Goal: Task Accomplishment & Management: Use online tool/utility

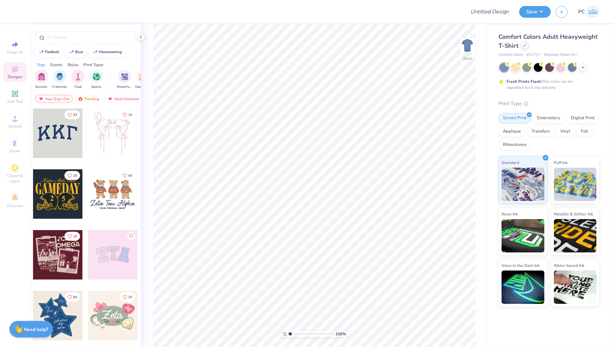
click at [527, 47] on div at bounding box center [525, 45] width 7 height 7
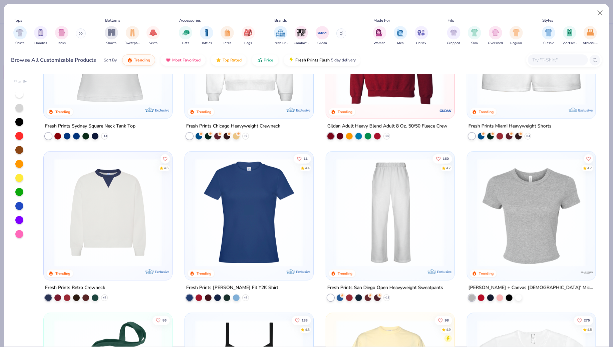
scroll to position [404, 0]
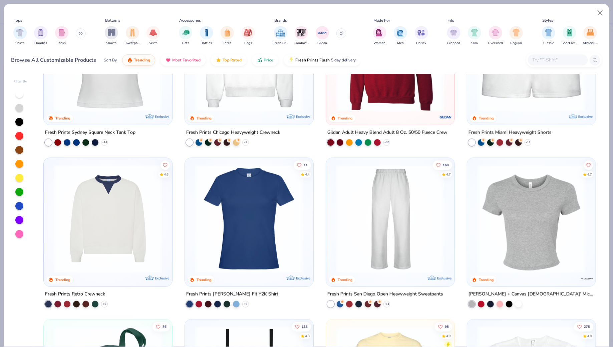
click at [107, 198] on img at bounding box center [107, 219] width 115 height 109
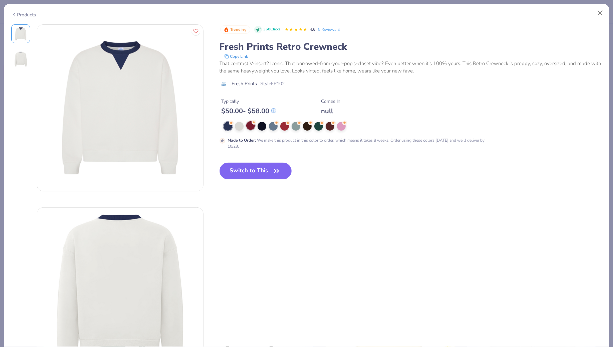
click at [250, 126] on div at bounding box center [250, 125] width 9 height 9
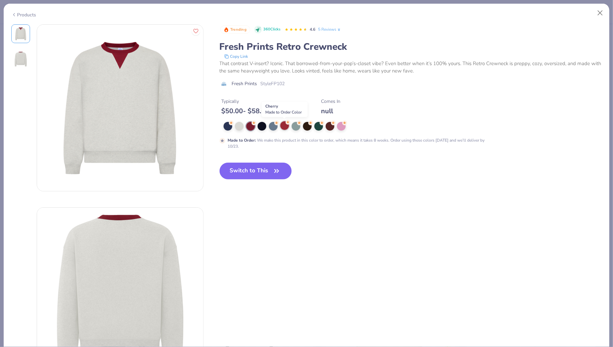
click at [282, 124] on div at bounding box center [284, 125] width 9 height 9
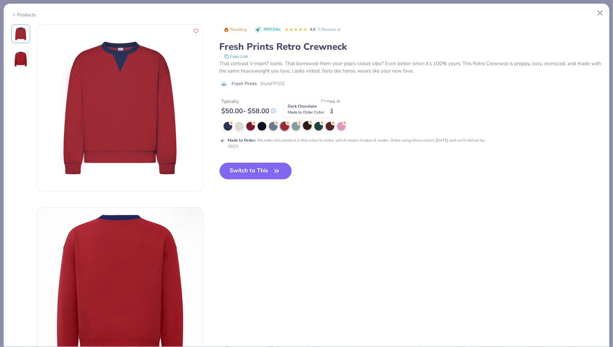
click at [304, 128] on div at bounding box center [307, 125] width 9 height 9
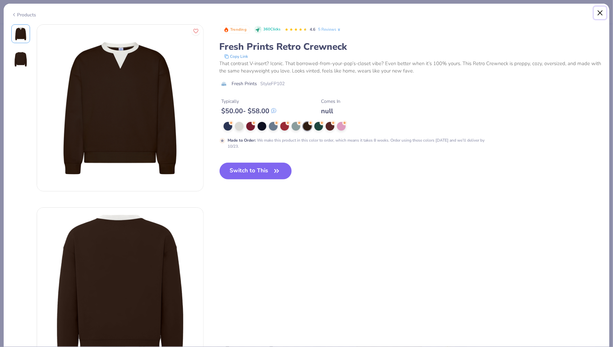
click at [604, 14] on button "Close" at bounding box center [600, 13] width 13 height 13
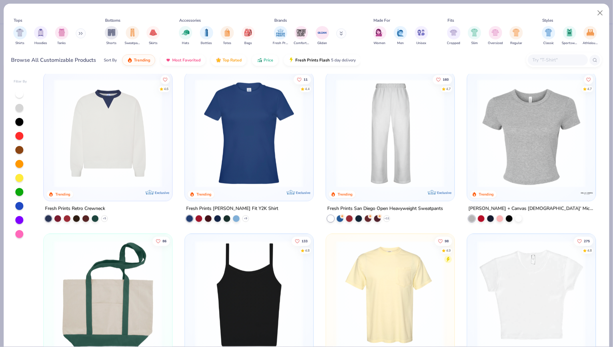
scroll to position [458, 0]
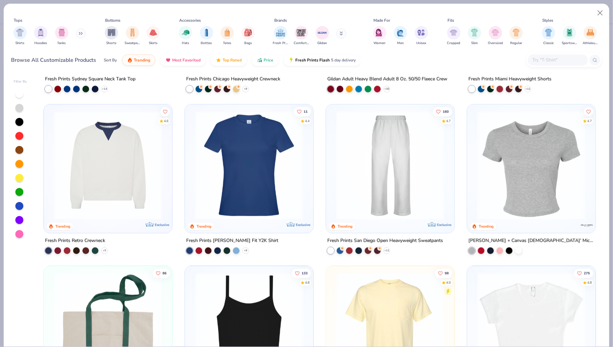
click at [140, 194] on img at bounding box center [107, 165] width 115 height 109
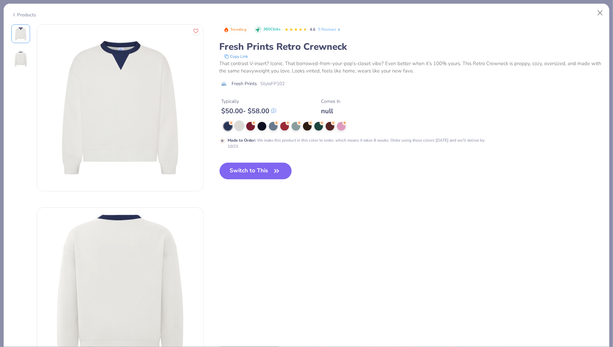
click at [241, 126] on div at bounding box center [239, 125] width 9 height 9
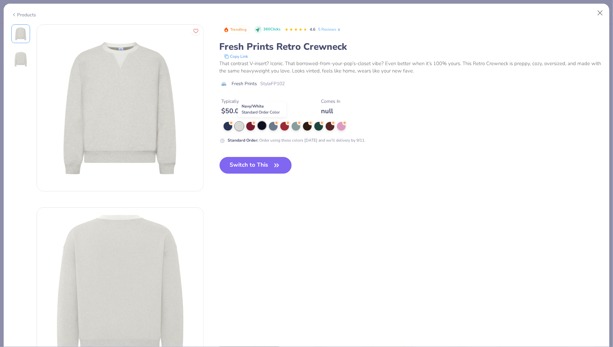
click at [260, 125] on div at bounding box center [262, 125] width 9 height 9
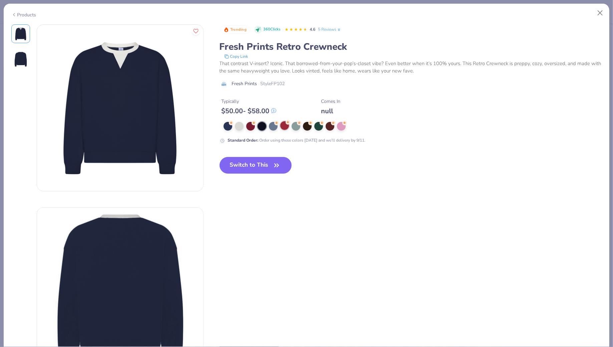
click at [283, 127] on div at bounding box center [284, 125] width 9 height 9
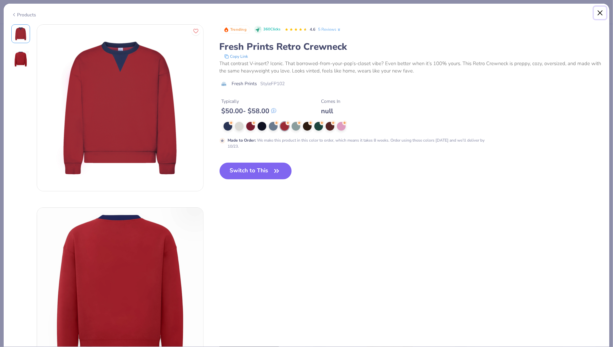
click at [603, 11] on button "Close" at bounding box center [600, 13] width 13 height 13
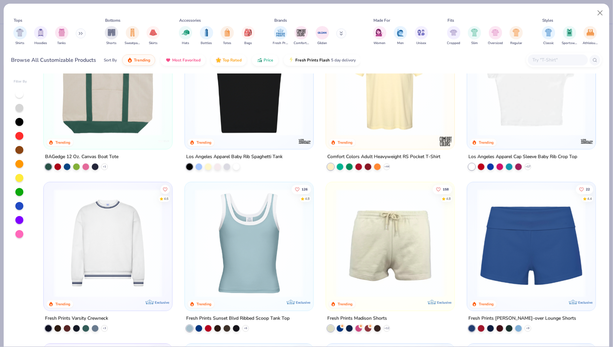
scroll to position [703, 0]
click at [109, 259] on img at bounding box center [107, 243] width 115 height 109
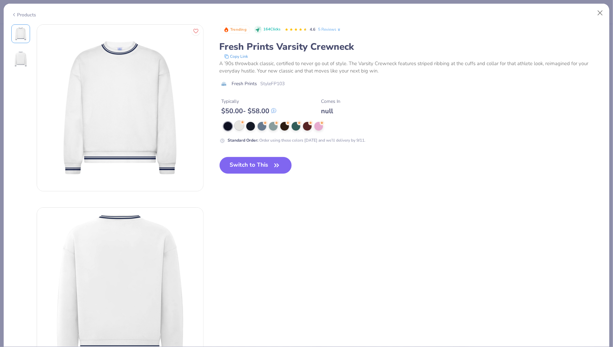
click at [238, 127] on div at bounding box center [239, 125] width 9 height 9
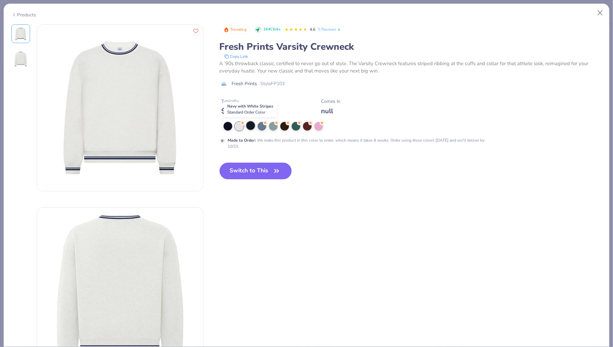
click at [253, 124] on div at bounding box center [250, 125] width 9 height 9
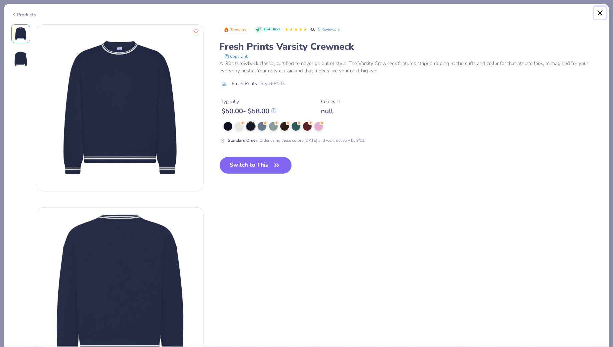
click at [600, 11] on button "Close" at bounding box center [600, 13] width 13 height 13
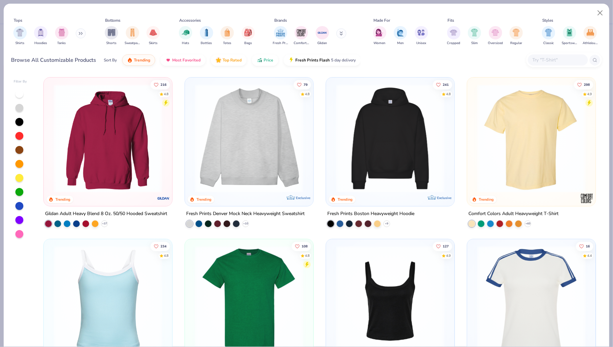
click at [392, 137] on img at bounding box center [390, 138] width 115 height 109
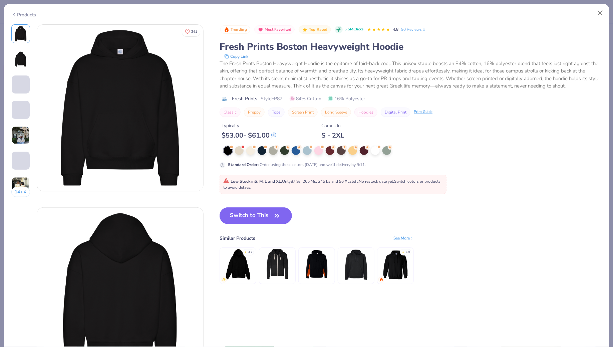
drag, startPoint x: 244, startPoint y: 212, endPoint x: 393, endPoint y: 17, distance: 245.6
click at [244, 212] on button "Switch to This" at bounding box center [256, 215] width 72 height 17
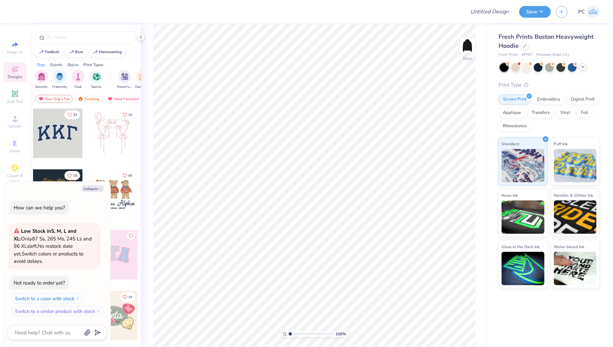
click at [584, 69] on icon at bounding box center [583, 66] width 5 height 5
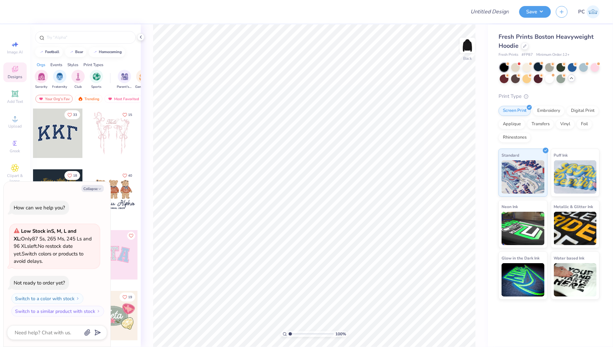
click at [540, 65] on div at bounding box center [538, 66] width 9 height 9
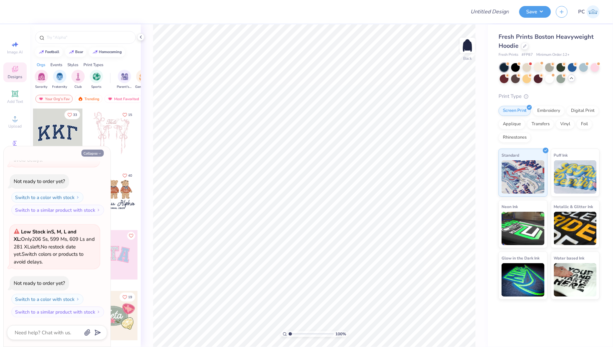
click at [91, 152] on button "Collapse" at bounding box center [92, 153] width 22 height 7
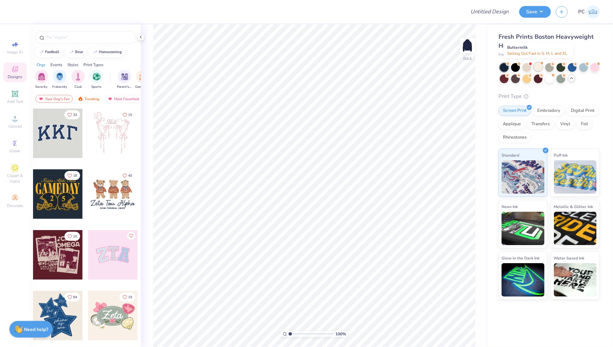
click at [540, 64] on div at bounding box center [538, 66] width 9 height 9
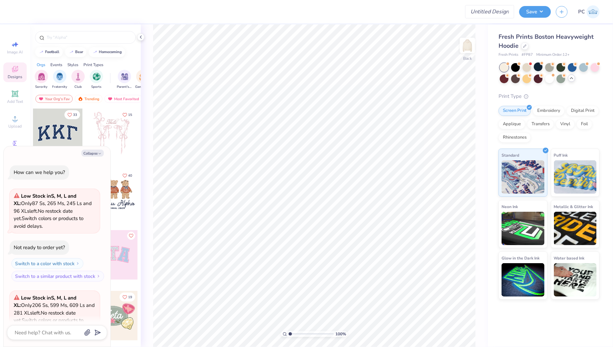
scroll to position [168, 0]
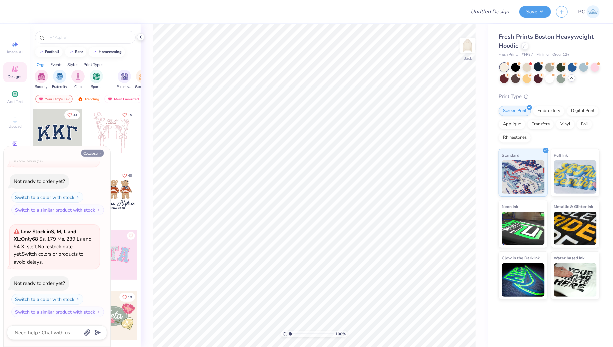
click at [91, 152] on button "Collapse" at bounding box center [92, 153] width 22 height 7
type textarea "x"
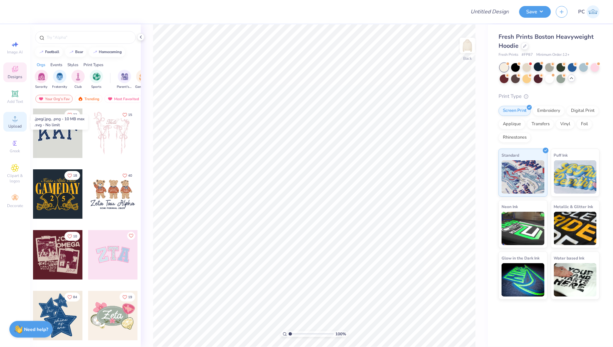
click at [13, 125] on span "Upload" at bounding box center [14, 126] width 13 height 5
click at [13, 100] on span "Add Text" at bounding box center [15, 101] width 16 height 5
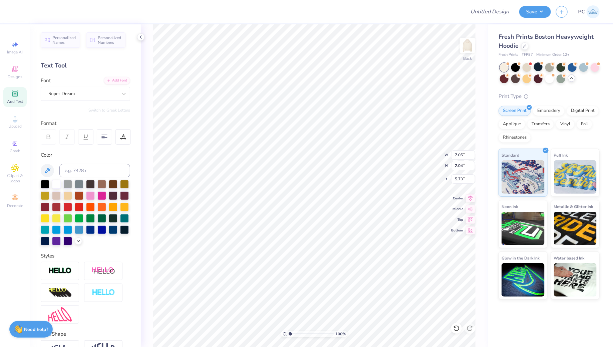
scroll to position [0, 0]
type textarea "MOZAIC"
click at [77, 103] on div "Personalized Names Personalized Numbers Text Tool Add Font Font Super Dream Swi…" at bounding box center [85, 185] width 111 height 323
click at [78, 99] on div "Super Dream" at bounding box center [85, 94] width 89 height 14
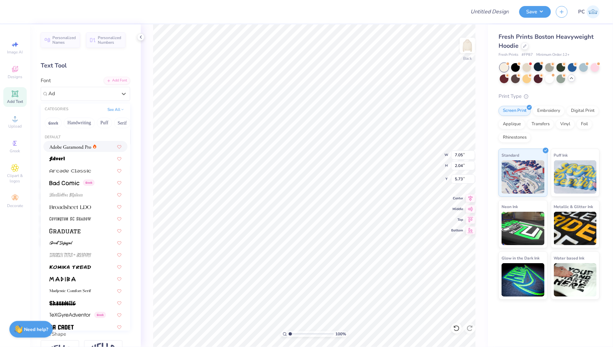
click at [92, 144] on div at bounding box center [72, 146] width 47 height 7
type input "Ad"
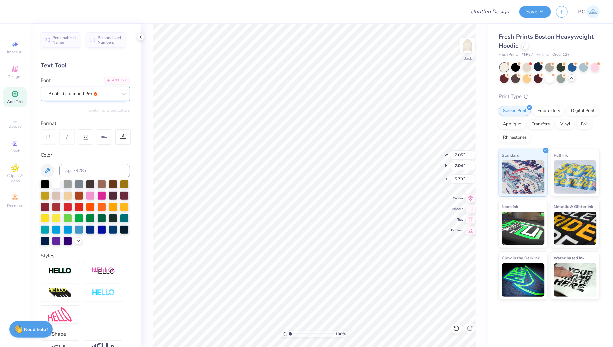
click at [71, 91] on div "Adobe Garamond Pro" at bounding box center [83, 93] width 70 height 10
click at [88, 144] on div "Times New Roman" at bounding box center [69, 146] width 41 height 7
type input "times"
click at [110, 229] on div at bounding box center [113, 229] width 9 height 9
click at [76, 240] on icon at bounding box center [78, 240] width 5 height 5
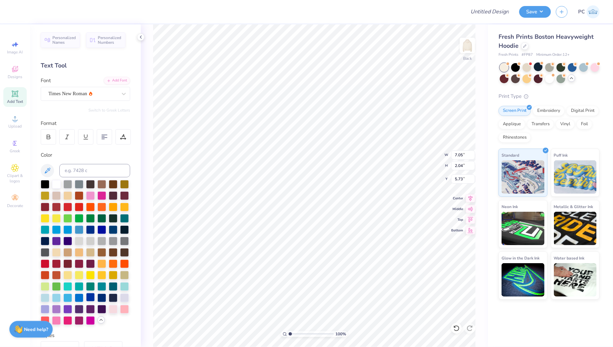
click at [91, 298] on div at bounding box center [90, 297] width 9 height 9
click at [103, 297] on div at bounding box center [101, 297] width 9 height 9
click at [91, 229] on div at bounding box center [90, 229] width 9 height 9
click at [105, 295] on div at bounding box center [101, 297] width 9 height 9
type input "3.62"
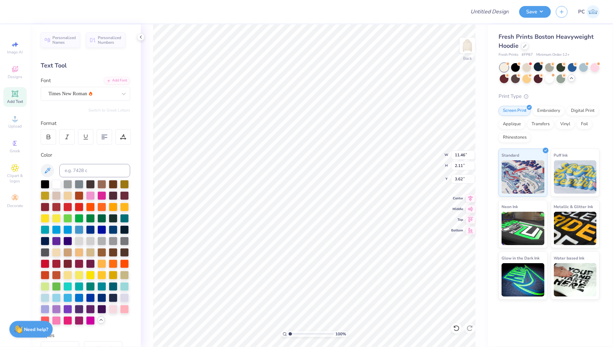
type input "8.58"
type input "1.58"
type input "4.29"
type input "3.79"
click at [14, 92] on icon at bounding box center [14, 93] width 5 height 5
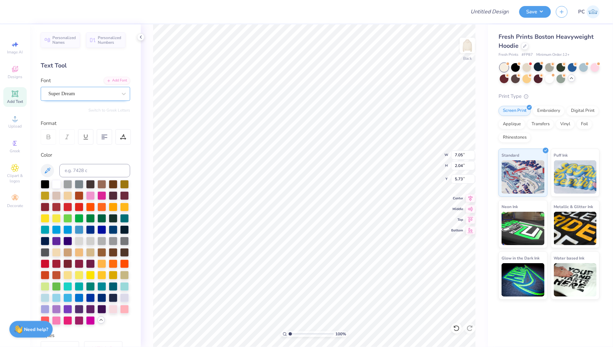
scroll to position [0, 1]
type textarea "Dance team"
click at [93, 99] on div "Super Dream" at bounding box center [85, 94] width 89 height 14
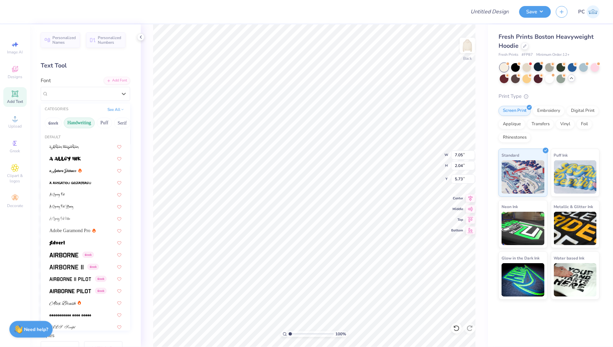
click at [79, 121] on button "Handwriting" at bounding box center [79, 123] width 31 height 11
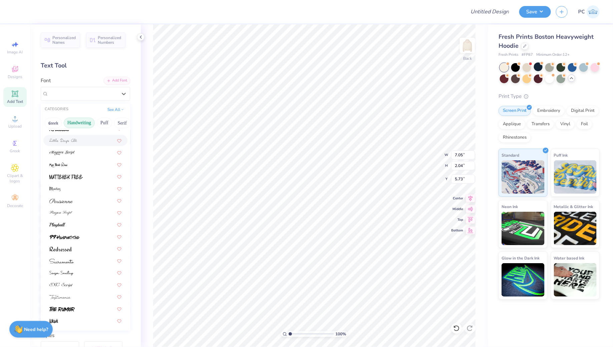
scroll to position [151, 0]
click at [76, 296] on div at bounding box center [85, 295] width 72 height 7
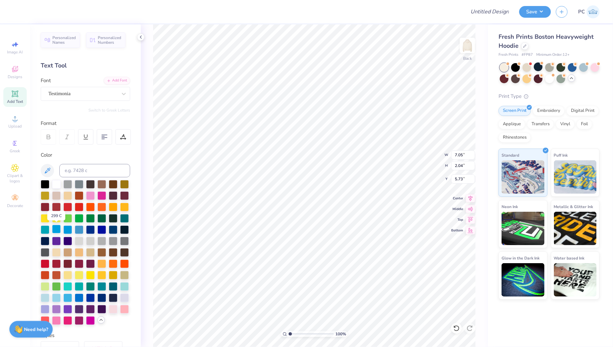
click at [58, 227] on div at bounding box center [56, 229] width 9 height 9
type input "9.30"
type input "8.58"
type input "1.58"
type input "3.79"
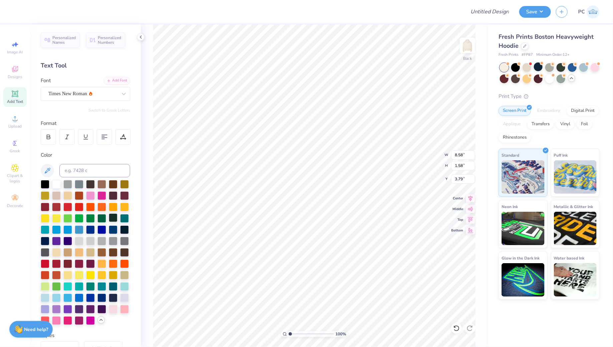
type input "10.71"
type input "1.97"
type input "3.29"
type input "3.52"
type input "9.81"
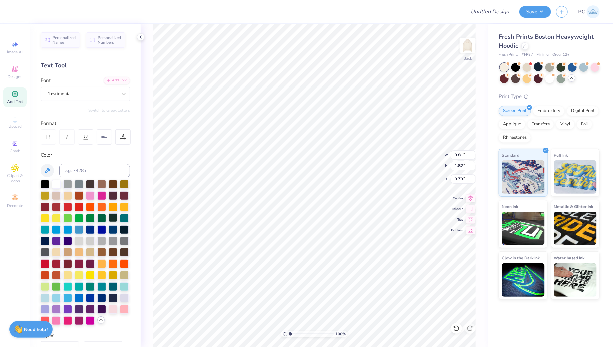
type input "1.82"
type input "9.78"
type textarea "Dance Team"
type input "6.26"
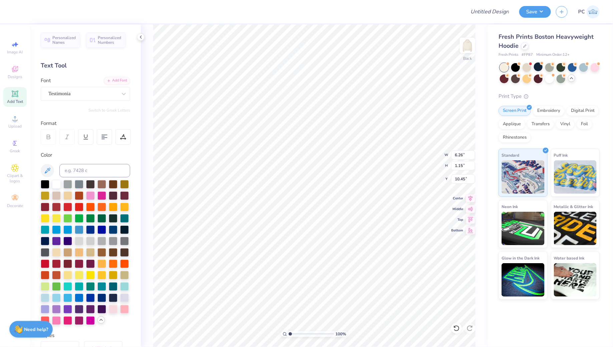
type input "1.15"
type input "10.45"
type input "3.93"
click at [55, 184] on div at bounding box center [56, 183] width 9 height 9
type input "10.71"
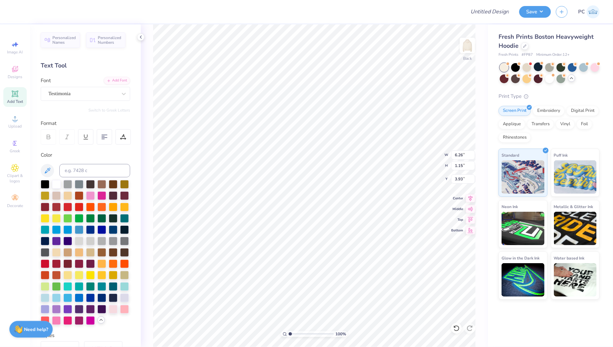
type input "1.97"
type input "3.93"
type input "9.25"
type input "1.70"
type input "3.65"
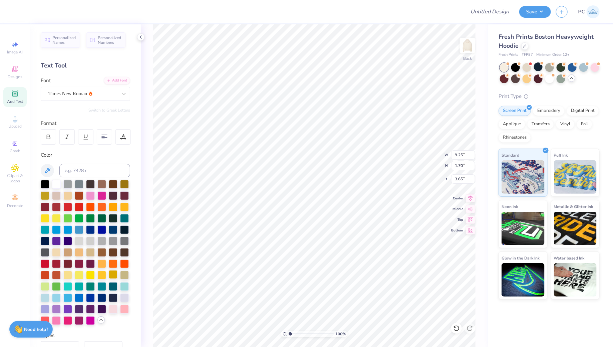
scroll to position [120, 0]
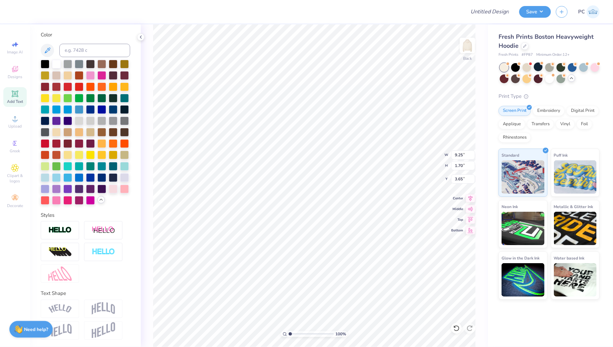
type input "6.26"
type input "1.15"
type input "3.93"
type input "8.76"
type input "1.60"
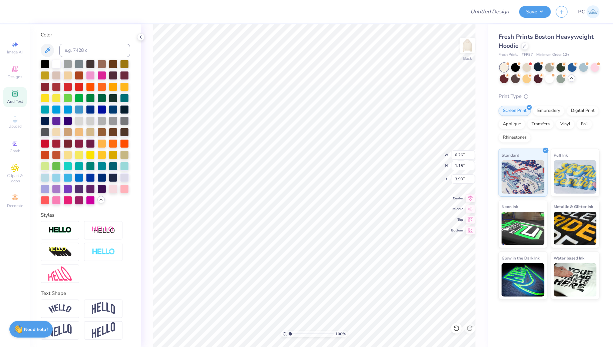
type input "3.47"
type input "10.72"
type input "1.96"
type input "3.39"
click at [68, 178] on div at bounding box center [67, 177] width 9 height 9
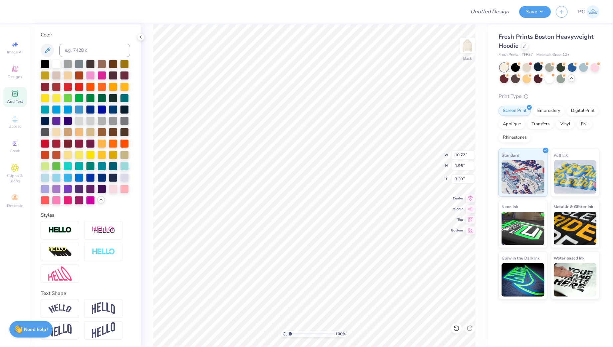
type input "7.15"
type input "1.31"
type input "3.65"
type input "9.25"
type input "1.70"
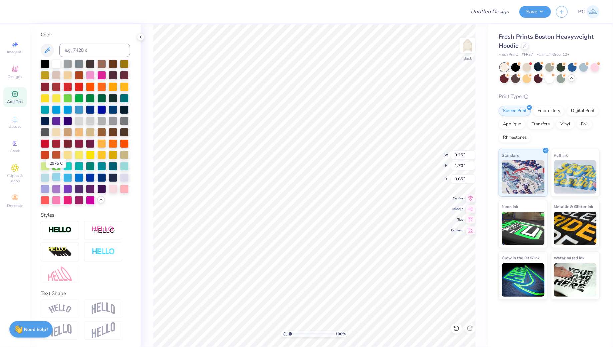
click at [55, 177] on div at bounding box center [56, 177] width 9 height 9
click at [69, 174] on div at bounding box center [67, 177] width 9 height 9
click at [78, 176] on div at bounding box center [79, 177] width 9 height 9
click at [69, 176] on div at bounding box center [67, 177] width 9 height 9
type input "7.15"
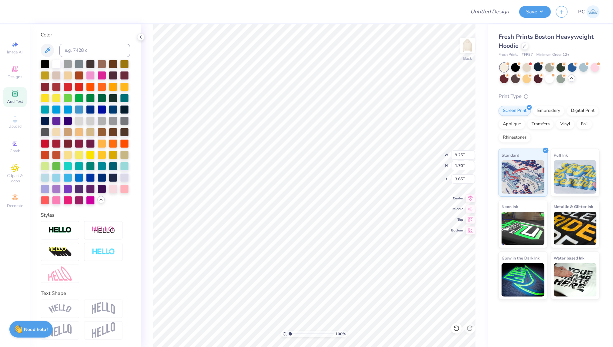
type input "1.31"
click at [110, 108] on div at bounding box center [113, 109] width 9 height 9
type input "3.85"
type input "6.31"
type input "1.15"
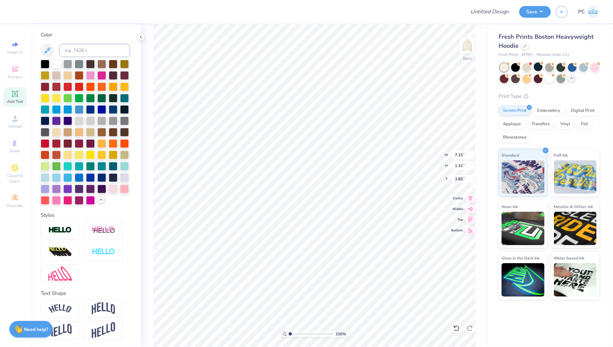
type input "4.00"
type input "3.93"
type input "9.25"
type input "1.70"
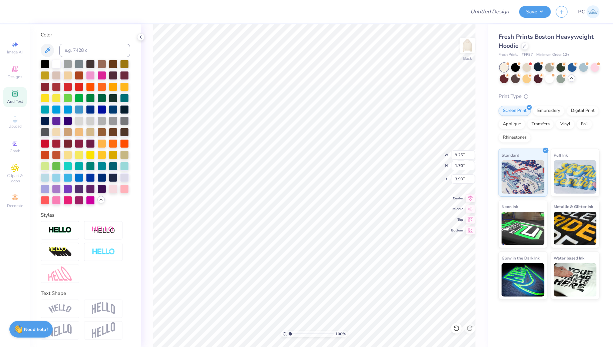
type input "3.65"
click at [472, 197] on icon at bounding box center [470, 197] width 9 height 8
click at [468, 197] on icon at bounding box center [470, 197] width 9 height 8
type input "9.55"
type input "1.76"
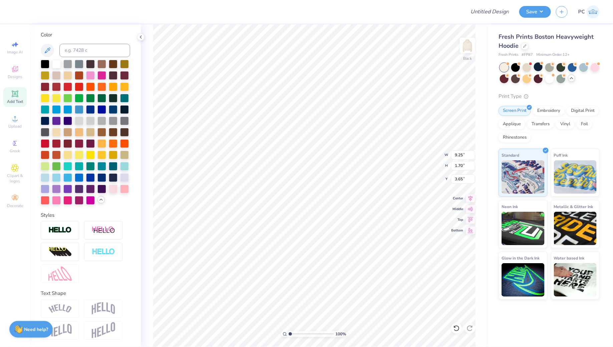
type input "3.58"
click at [19, 119] on icon at bounding box center [15, 119] width 8 height 8
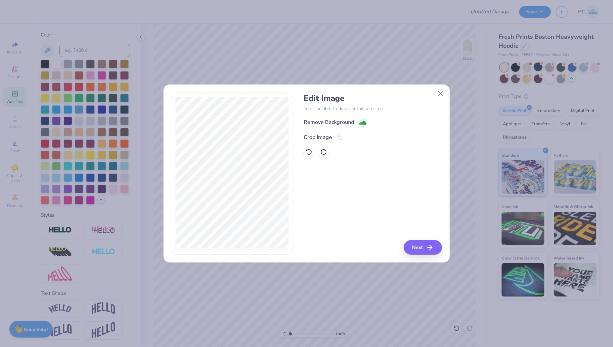
click at [340, 136] on icon at bounding box center [340, 138] width 6 height 6
click at [351, 133] on button at bounding box center [351, 136] width 7 height 7
click at [362, 122] on image at bounding box center [362, 123] width 7 height 7
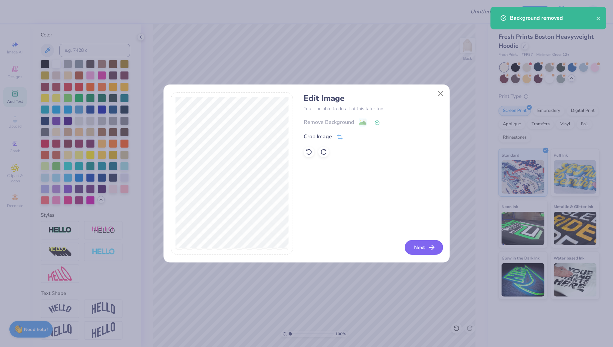
click at [436, 247] on icon "button" at bounding box center [432, 247] width 8 height 8
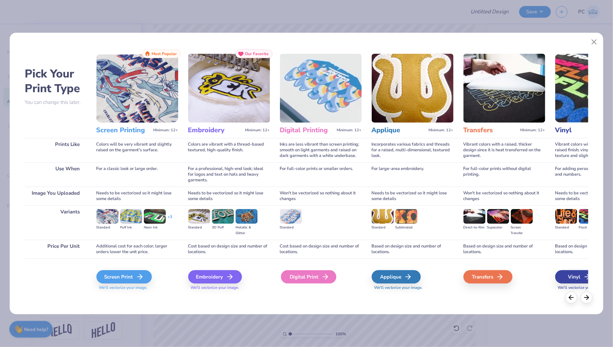
click at [306, 279] on div "Digital Print" at bounding box center [308, 276] width 55 height 13
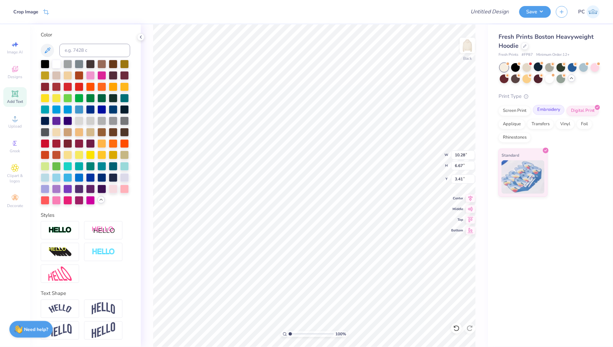
click at [548, 112] on div "Embroidery" at bounding box center [549, 110] width 32 height 10
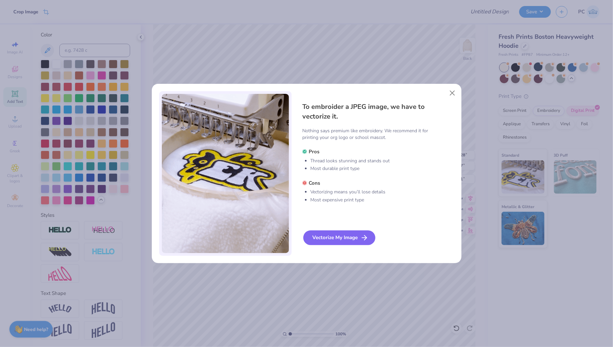
click at [331, 232] on div "Vectorize My Image" at bounding box center [340, 237] width 72 height 15
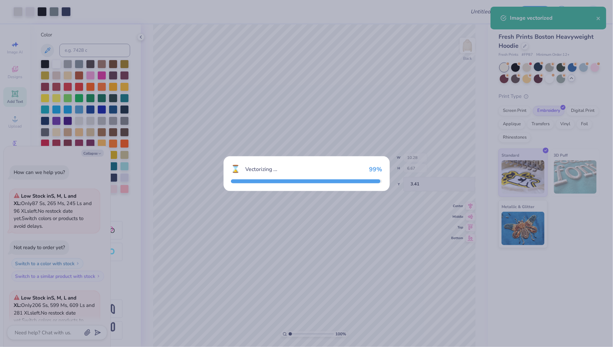
scroll to position [223, 0]
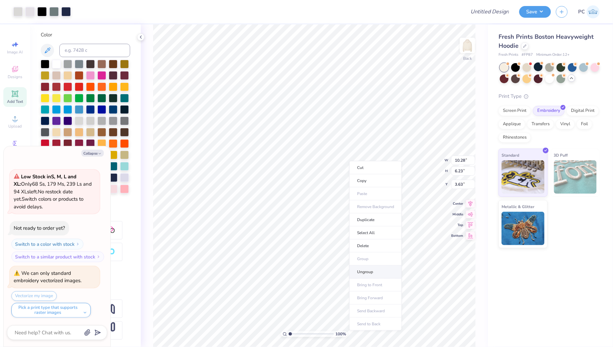
click at [367, 269] on li "Ungroup" at bounding box center [376, 271] width 52 height 13
click at [17, 11] on div at bounding box center [17, 10] width 9 height 9
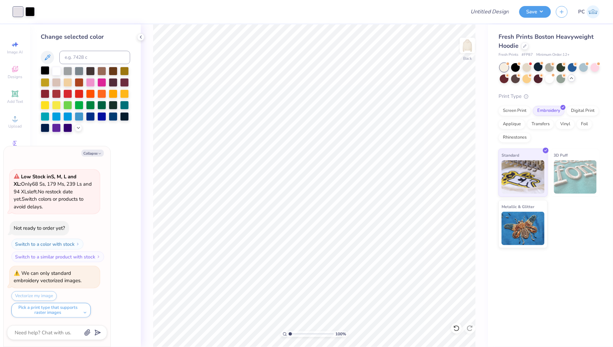
click at [44, 69] on div at bounding box center [45, 70] width 9 height 9
click at [19, 12] on div at bounding box center [17, 10] width 9 height 9
click at [44, 69] on div at bounding box center [45, 70] width 9 height 9
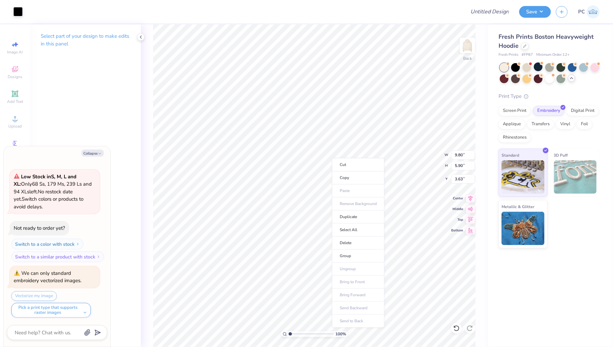
click at [349, 262] on ul "Cut Copy Paste Remove Background Duplicate Select All Delete Group Ungroup Brin…" at bounding box center [358, 243] width 52 height 170
click at [349, 257] on li "Group" at bounding box center [358, 255] width 52 height 13
type textarea "x"
type input "5.55"
type input "3.34"
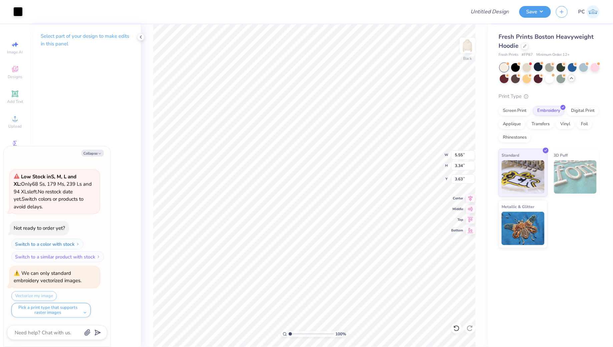
type textarea "x"
type input "3.00"
type textarea "x"
type input "6.05"
type input "3.64"
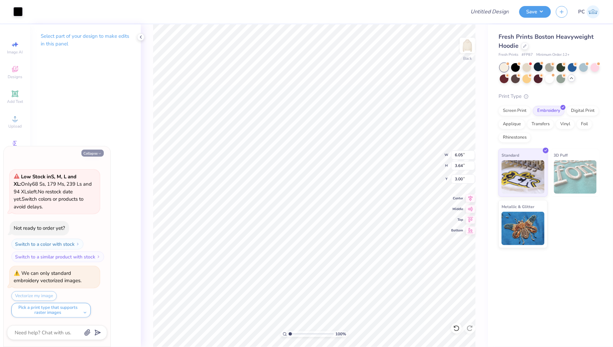
click at [90, 154] on button "Collapse" at bounding box center [92, 153] width 22 height 7
type textarea "x"
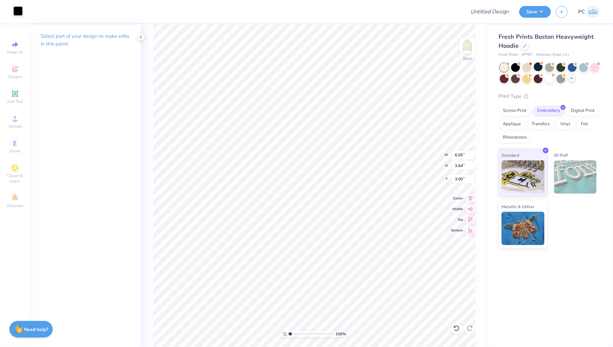
click at [19, 10] on div at bounding box center [17, 10] width 9 height 9
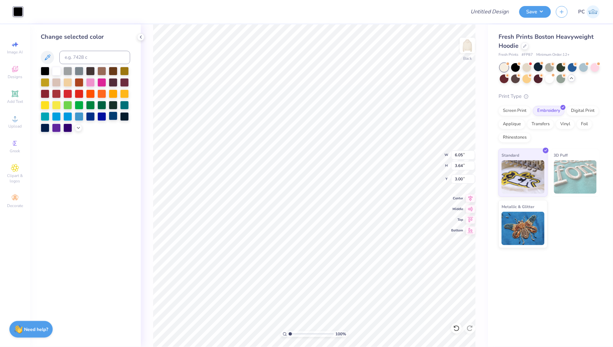
click at [111, 116] on div at bounding box center [113, 116] width 9 height 9
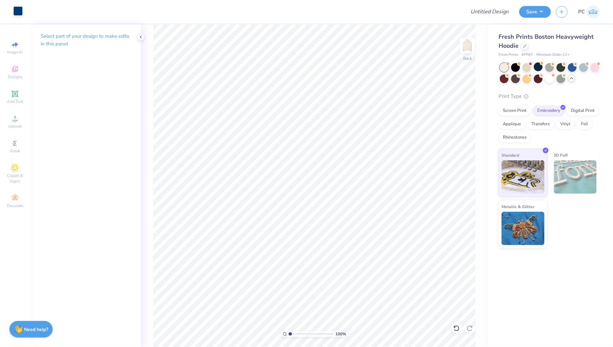
click at [19, 12] on div at bounding box center [17, 10] width 9 height 9
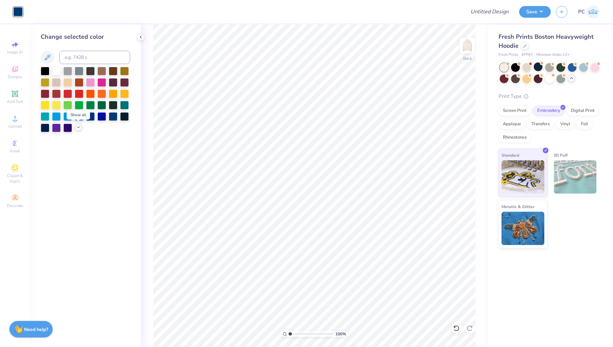
click at [75, 128] on div at bounding box center [78, 127] width 7 height 7
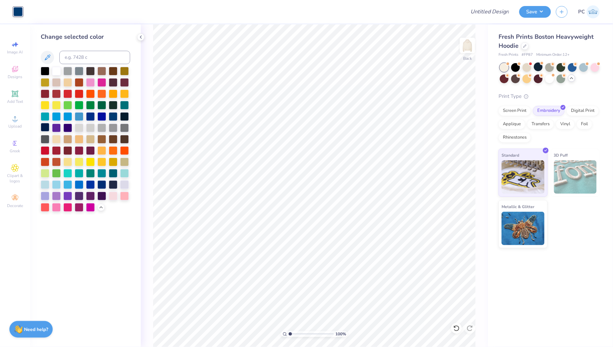
click at [44, 128] on div at bounding box center [45, 127] width 9 height 9
click at [110, 184] on div at bounding box center [113, 184] width 9 height 9
click at [115, 184] on div at bounding box center [113, 184] width 9 height 9
click at [101, 185] on div at bounding box center [101, 184] width 9 height 9
click at [46, 94] on div at bounding box center [45, 93] width 9 height 9
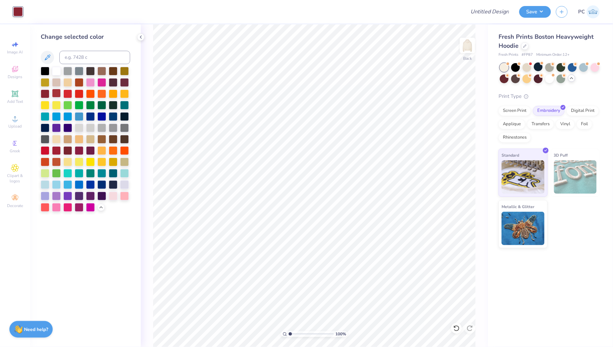
click at [56, 93] on div at bounding box center [56, 93] width 9 height 9
click at [101, 183] on div at bounding box center [101, 184] width 9 height 9
click at [16, 87] on div "Add Text" at bounding box center [14, 97] width 23 height 20
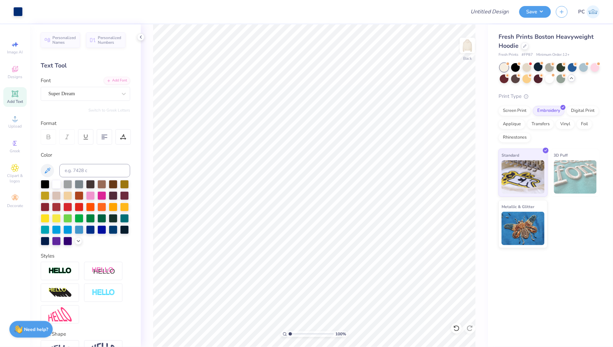
click at [18, 95] on icon at bounding box center [15, 94] width 8 height 8
type textarea "MOZAIC"
click at [57, 88] on div "Super Dream" at bounding box center [83, 93] width 70 height 10
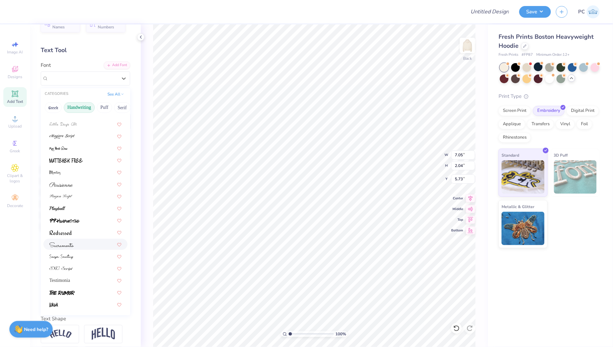
scroll to position [19, 0]
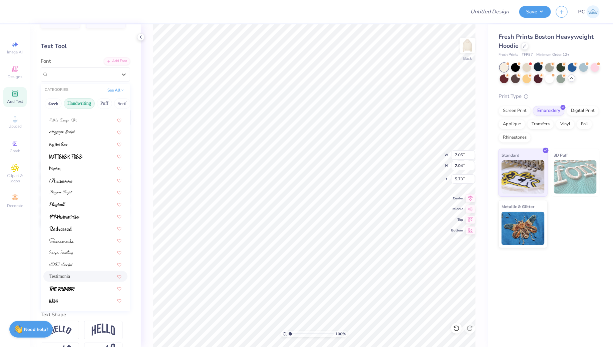
click at [73, 274] on div "Testimonia" at bounding box center [85, 276] width 72 height 7
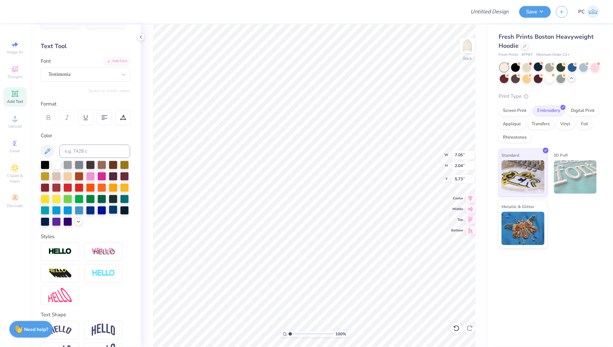
click at [114, 209] on div at bounding box center [113, 209] width 9 height 9
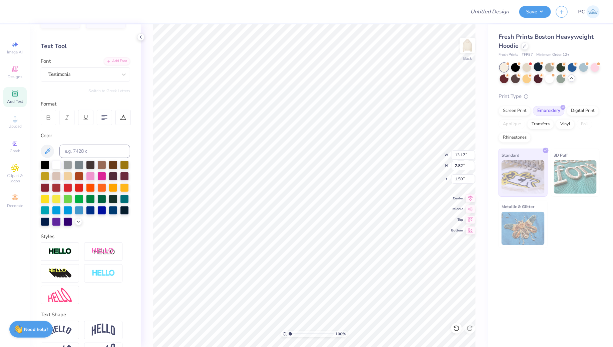
type input "8.01"
click at [101, 73] on div "Testimonia" at bounding box center [83, 74] width 70 height 10
type input "adobe"
click at [53, 101] on button "Greek" at bounding box center [53, 103] width 17 height 11
click at [103, 99] on button "Puff" at bounding box center [104, 103] width 15 height 11
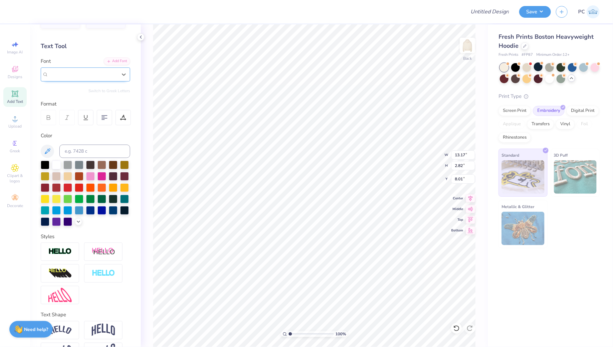
drag, startPoint x: 75, startPoint y: 71, endPoint x: 58, endPoint y: 72, distance: 17.0
click at [58, 72] on div "Testimonia" at bounding box center [83, 74] width 70 height 10
click at [123, 102] on button "Serif" at bounding box center [122, 103] width 16 height 11
click at [81, 124] on span "Adobe Garamond Pro" at bounding box center [69, 127] width 41 height 7
type input "Adobe"
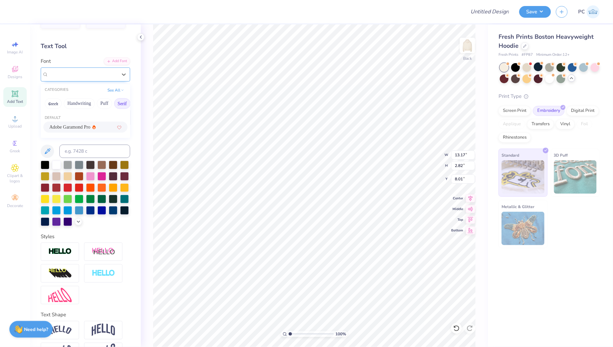
scroll to position [0, 0]
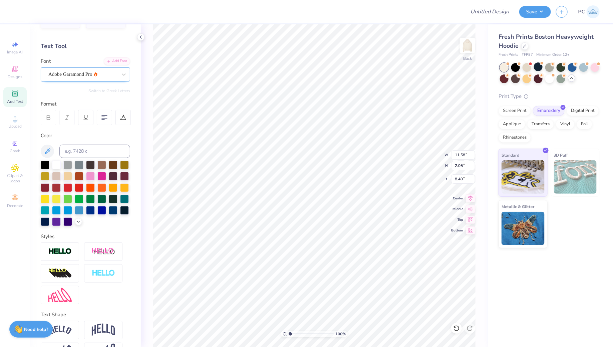
type input "4.56"
type input "0.81"
type input "2.19"
type input "6.05"
type input "3.64"
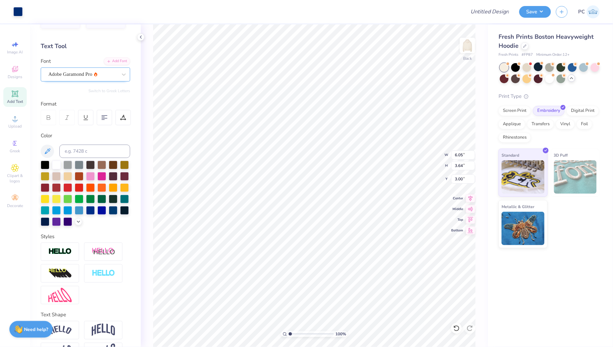
type input "3.38"
type input "5.46"
type input "3.29"
type input "3.46"
type input "2.60"
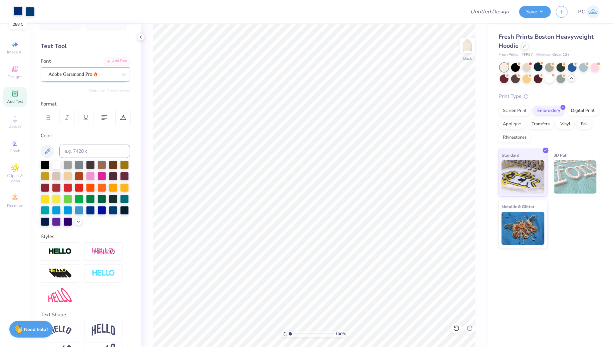
click at [17, 11] on div at bounding box center [17, 10] width 9 height 9
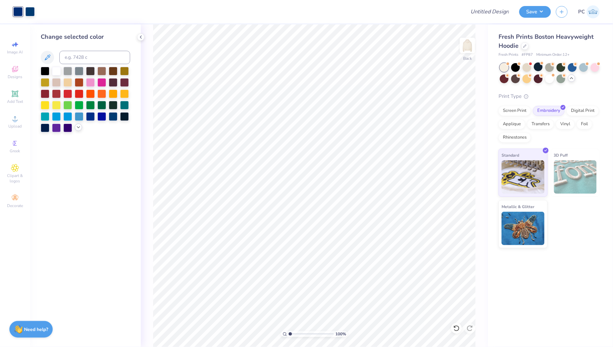
click at [79, 126] on icon at bounding box center [78, 127] width 5 height 5
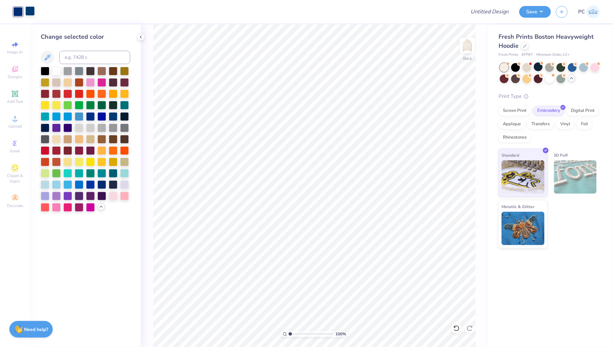
click at [32, 10] on div at bounding box center [29, 10] width 9 height 9
click at [82, 54] on input at bounding box center [94, 57] width 71 height 13
type input "288"
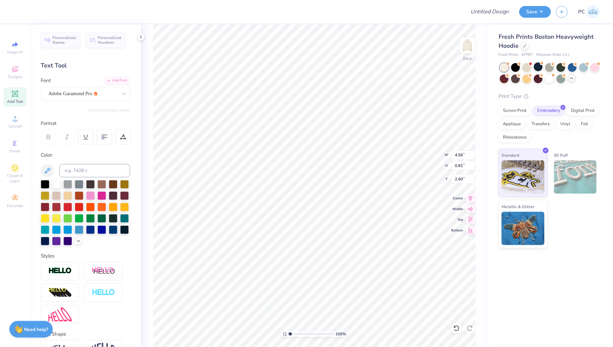
type input "5.01"
type input "0.89"
type input "2.52"
type input "2.56"
type input "4.44"
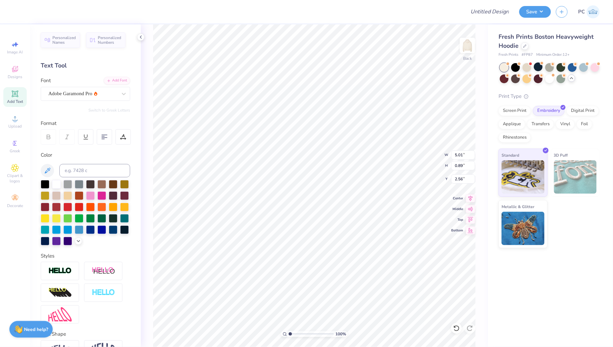
type input "0.79"
type input "2.66"
type input "2.61"
click at [346, 175] on li "Duplicate" at bounding box center [348, 174] width 52 height 13
type input "8.87"
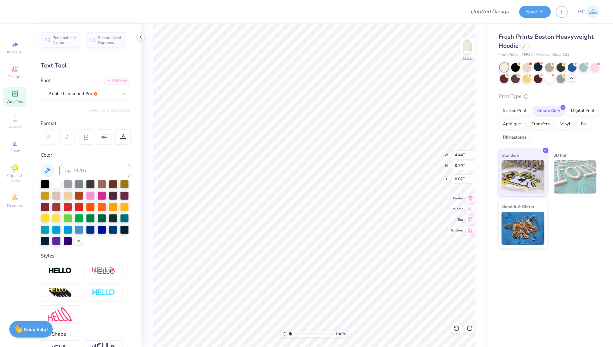
scroll to position [0, 1]
type textarea "2025ZAIC"
type textarea "2025"
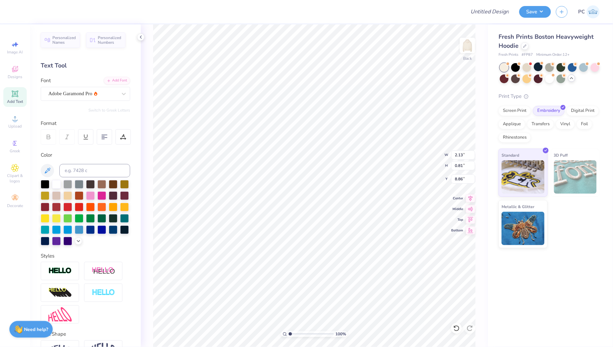
type input "1.47"
type input "0.56"
type input "9.11"
type input "5.31"
click at [318, 198] on li "Duplicate" at bounding box center [316, 196] width 52 height 13
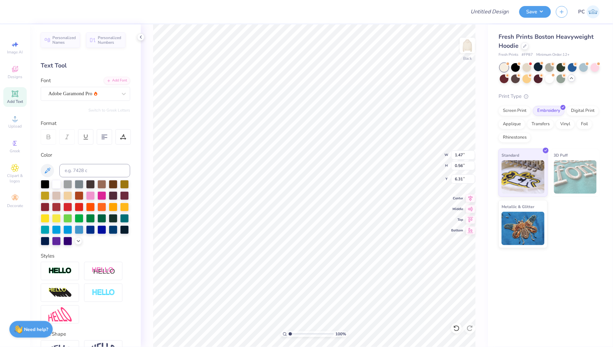
type input "10.47"
type textarea "2026"
type input "5.32"
type input "1.47"
type input "0.56"
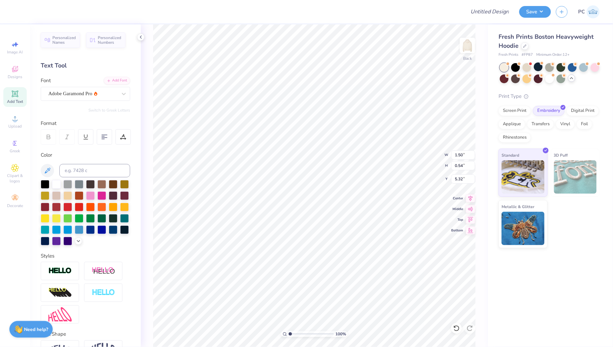
type input "5.31"
type input "3.33"
type input "0.59"
type input "2.80"
type input "4.44"
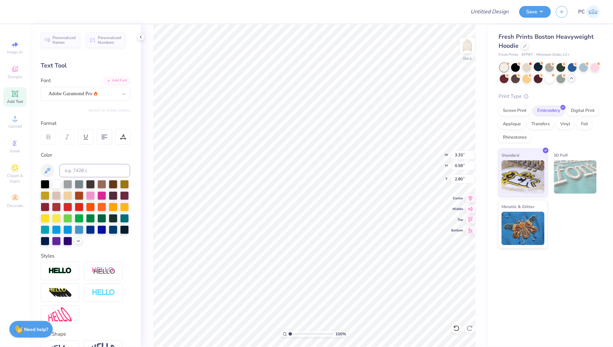
type input "0.79"
type input "2.61"
type input "7.27"
type input "2.71"
click at [341, 228] on li "Group" at bounding box center [350, 227] width 52 height 13
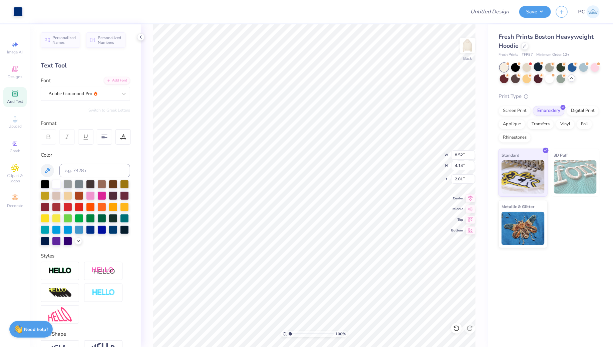
type input "2.61"
type input "7.12"
type input "3.46"
type input "3.29"
click at [573, 66] on div at bounding box center [572, 66] width 9 height 9
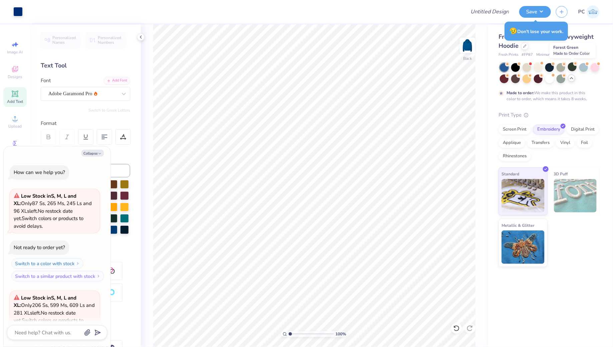
scroll to position [278, 0]
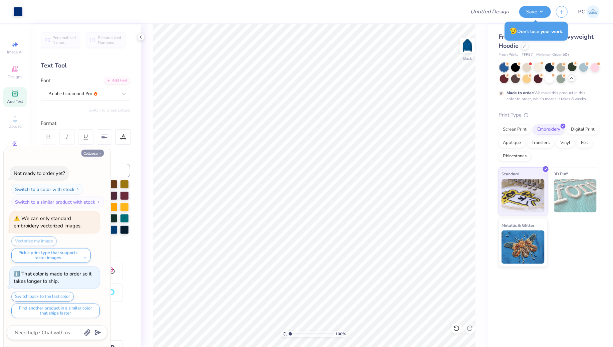
click at [88, 154] on button "Collapse" at bounding box center [92, 153] width 22 height 7
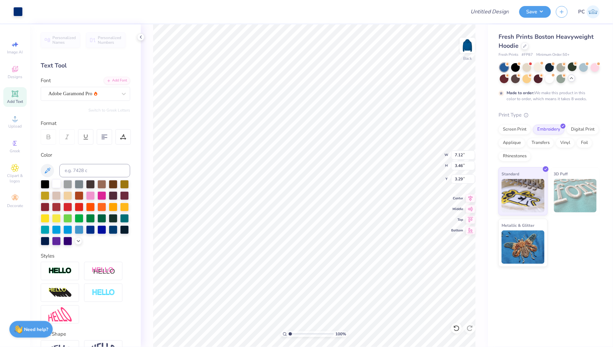
click at [55, 183] on div at bounding box center [56, 183] width 9 height 9
click at [17, 8] on div at bounding box center [17, 10] width 9 height 9
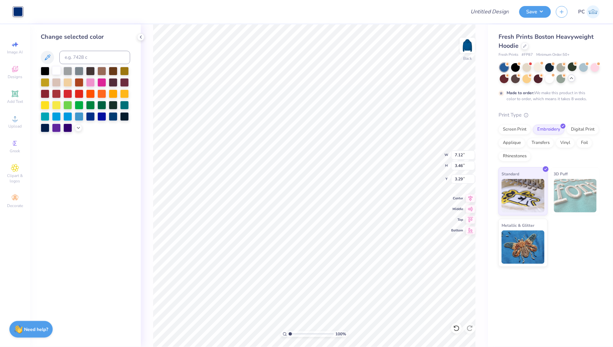
click at [56, 73] on div at bounding box center [56, 70] width 9 height 9
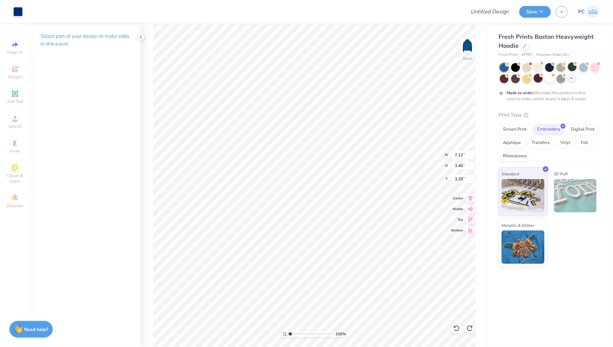
click at [539, 80] on div at bounding box center [538, 78] width 9 height 9
click at [514, 79] on div at bounding box center [516, 78] width 9 height 9
click at [514, 78] on div at bounding box center [516, 78] width 9 height 9
click at [505, 77] on div at bounding box center [504, 78] width 9 height 9
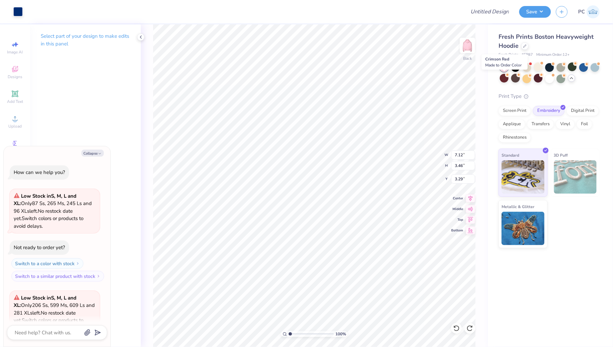
scroll to position [420, 0]
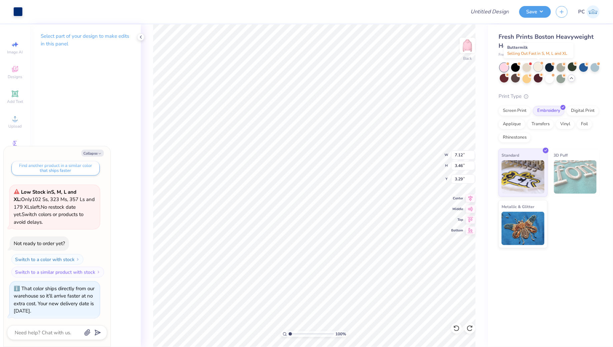
click at [537, 68] on div at bounding box center [538, 66] width 9 height 9
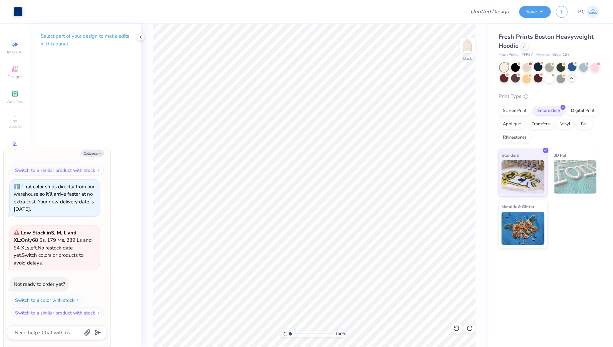
type textarea "x"
click at [493, 12] on input "Design Title" at bounding box center [481, 11] width 65 height 13
type input "M"
type textarea "x"
type input "Me"
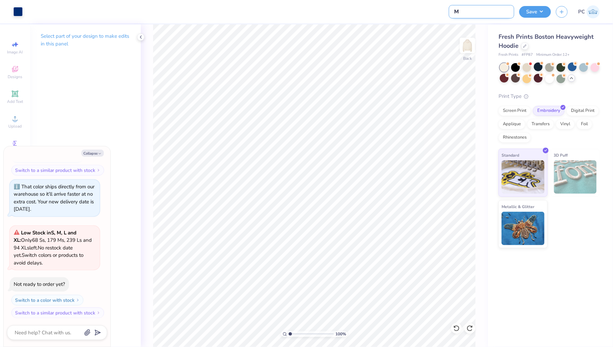
type textarea "x"
type input "Mer"
type textarea "x"
type input "Merc"
type textarea "x"
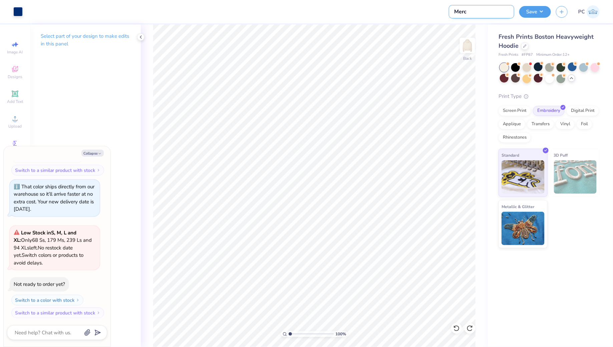
type input "Merch"
type textarea "x"
type input "Merch"
click at [539, 10] on button "Save" at bounding box center [536, 11] width 32 height 12
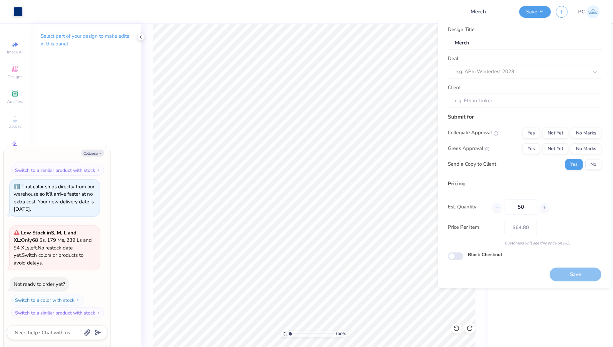
click at [532, 78] on div "Design Title Merch Deal e.g. APhi Winterfest 2023 Client" at bounding box center [525, 67] width 154 height 82
click at [523, 71] on div at bounding box center [522, 71] width 133 height 9
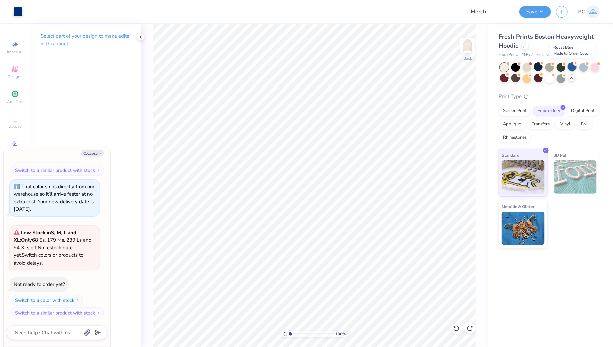
click at [576, 66] on div at bounding box center [572, 66] width 9 height 9
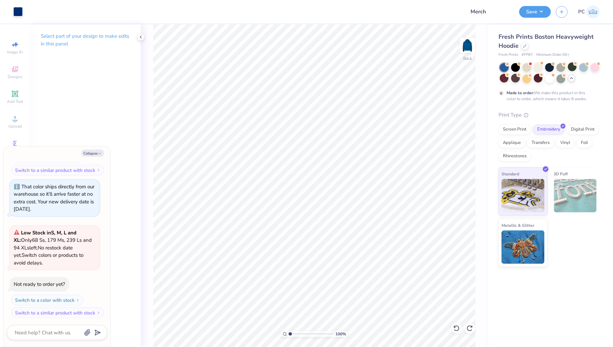
scroll to position [585, 0]
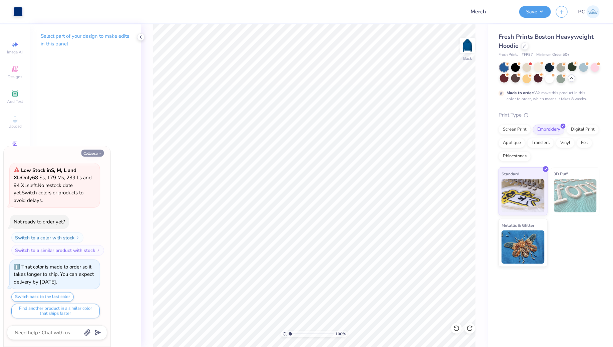
click at [86, 155] on button "Collapse" at bounding box center [92, 153] width 22 height 7
type textarea "x"
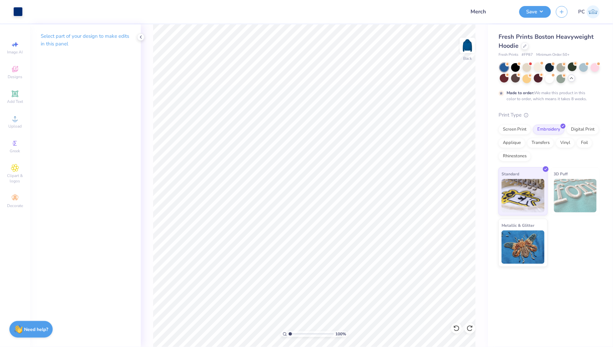
click at [572, 78] on polyline at bounding box center [572, 77] width 3 height 1
